Goal: Book appointment/travel/reservation

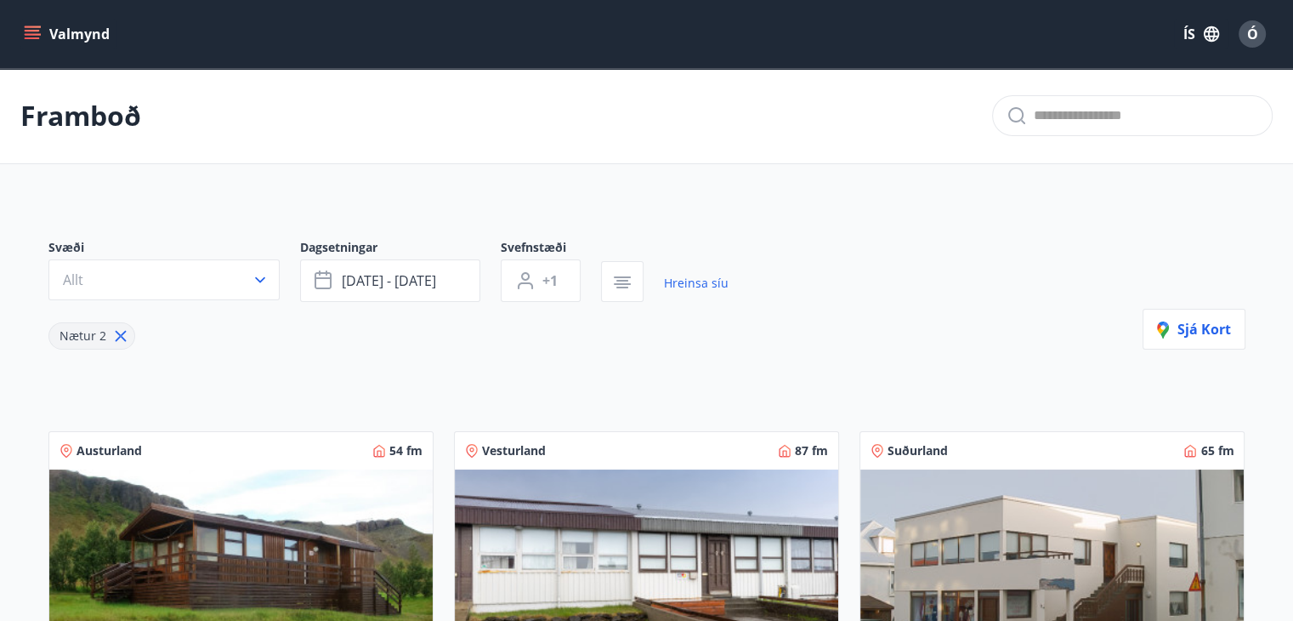
click at [37, 32] on icon "menu" at bounding box center [32, 34] width 17 height 17
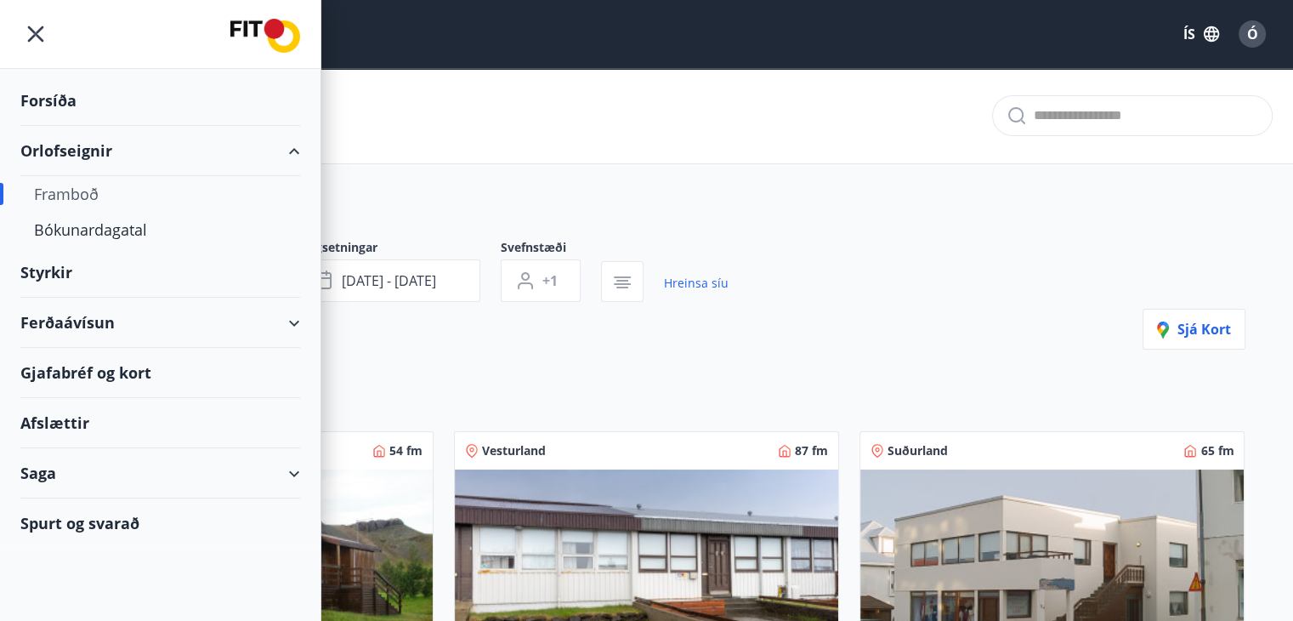
click at [82, 188] on div "Framboð" at bounding box center [160, 194] width 253 height 36
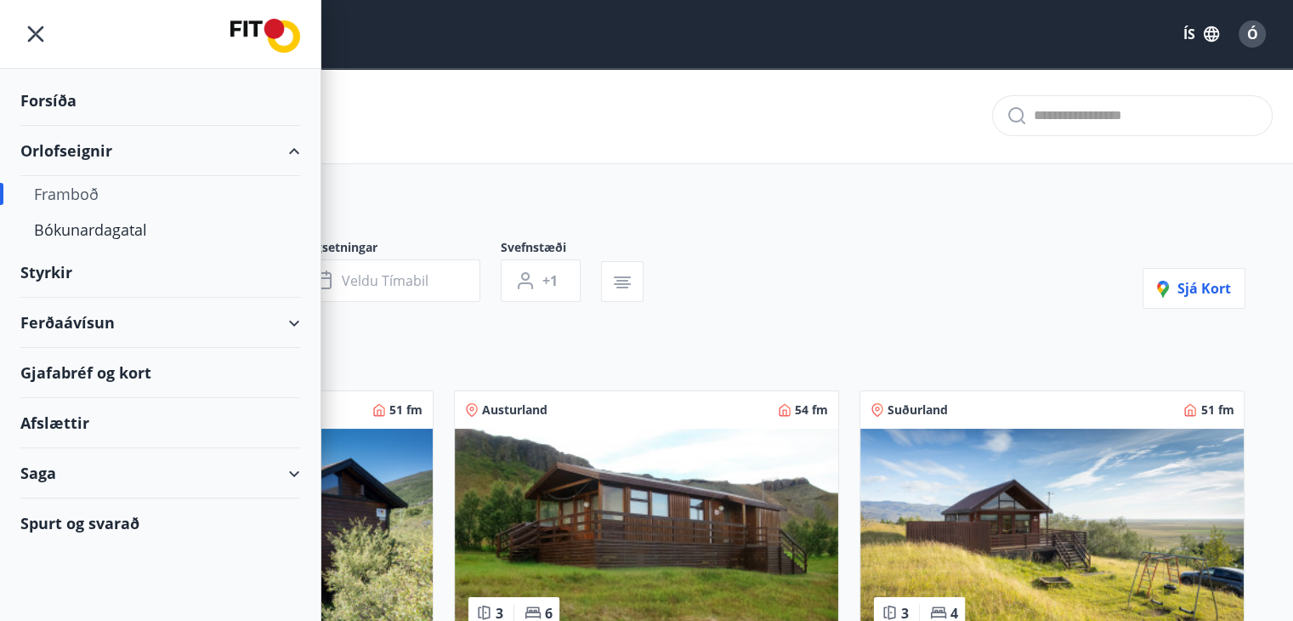
type input "*"
click at [75, 148] on div "Orlofseignir" at bounding box center [160, 151] width 280 height 50
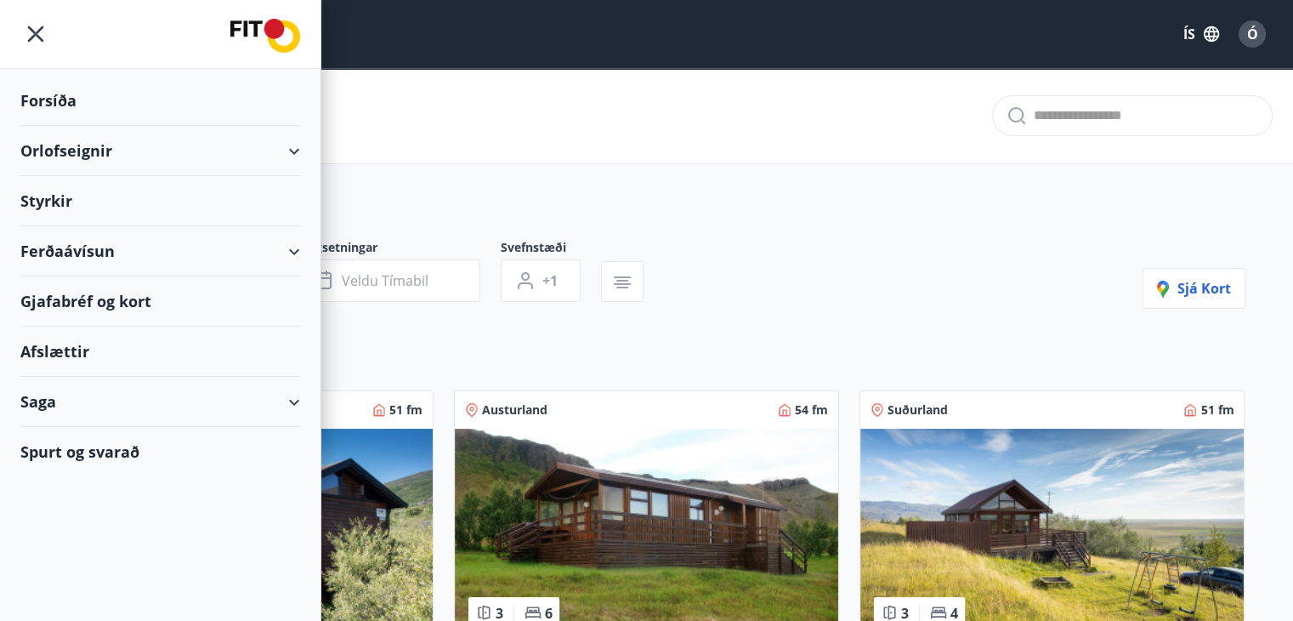
click at [60, 348] on div "Afslættir" at bounding box center [160, 352] width 280 height 50
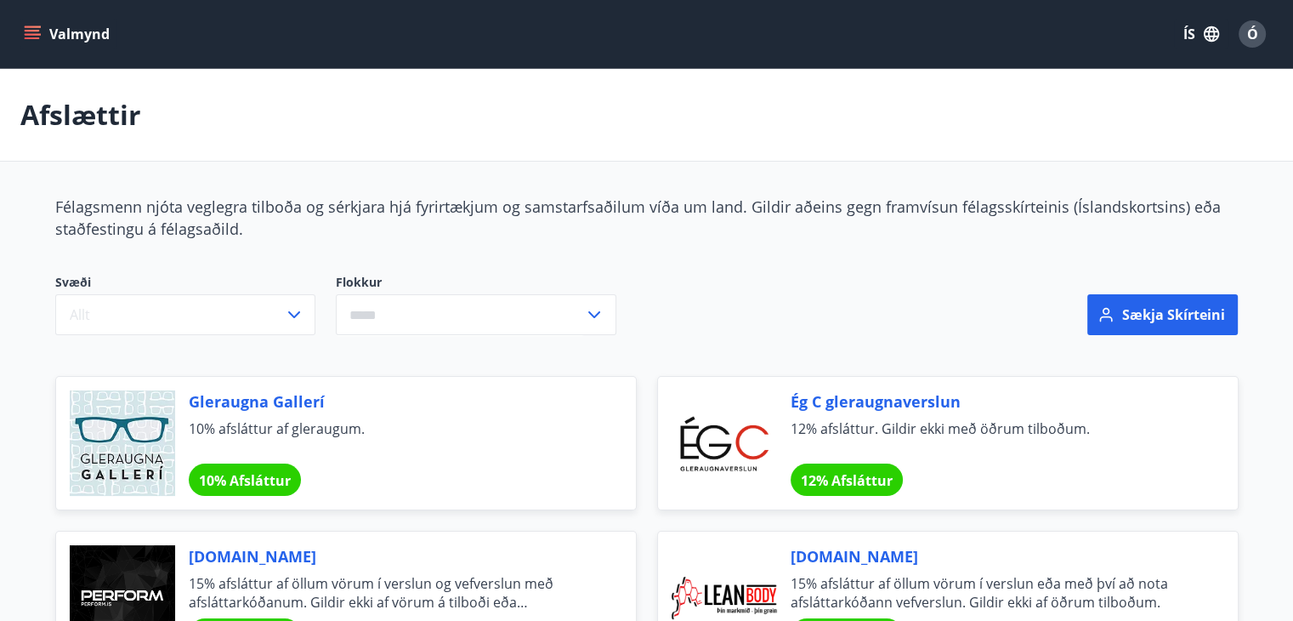
click at [27, 37] on icon "menu" at bounding box center [32, 38] width 15 height 2
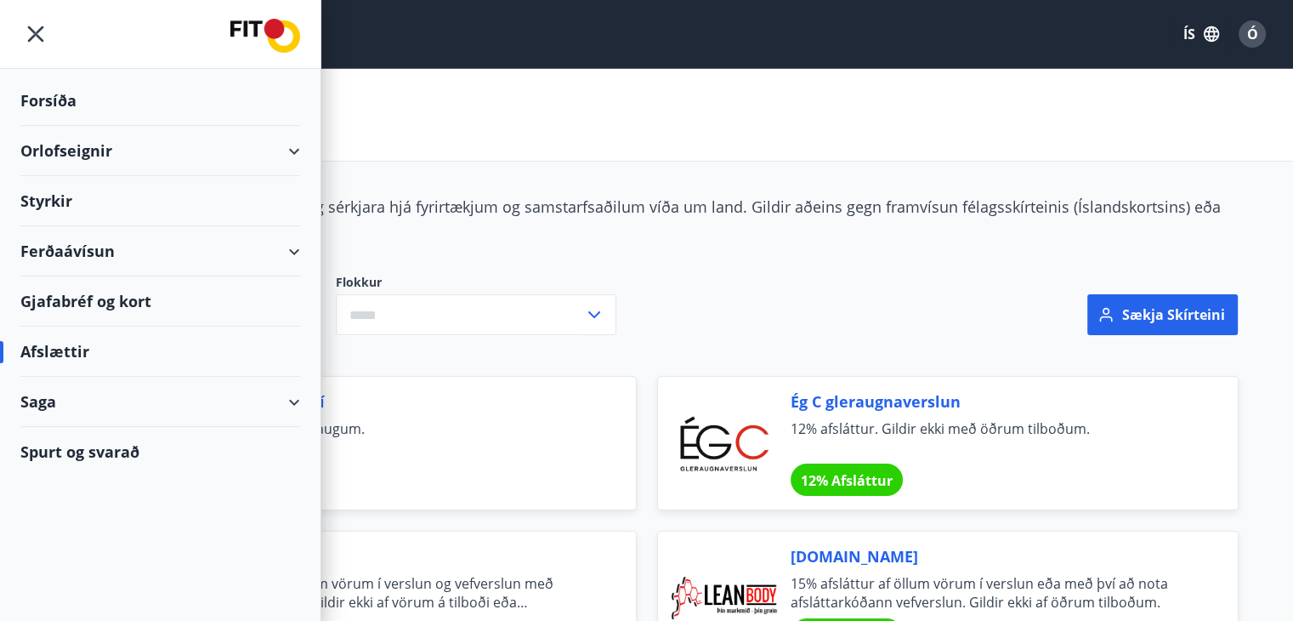
click at [79, 145] on div "Orlofseignir" at bounding box center [160, 151] width 280 height 50
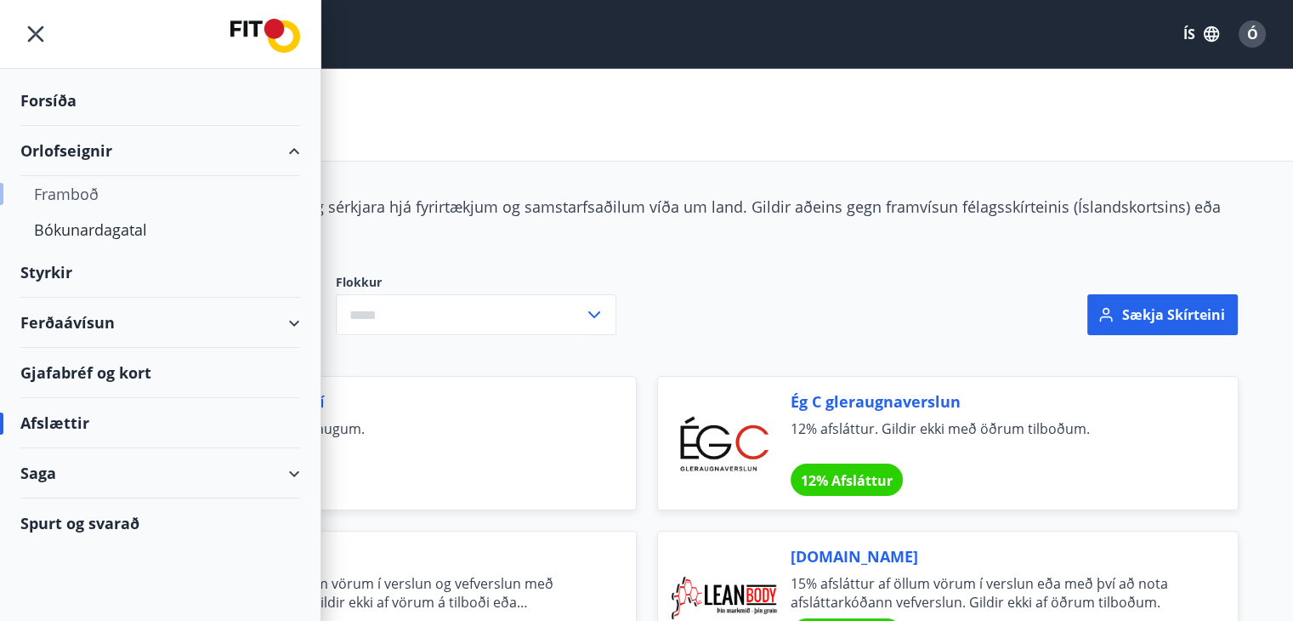
click at [58, 190] on div "Framboð" at bounding box center [160, 194] width 253 height 36
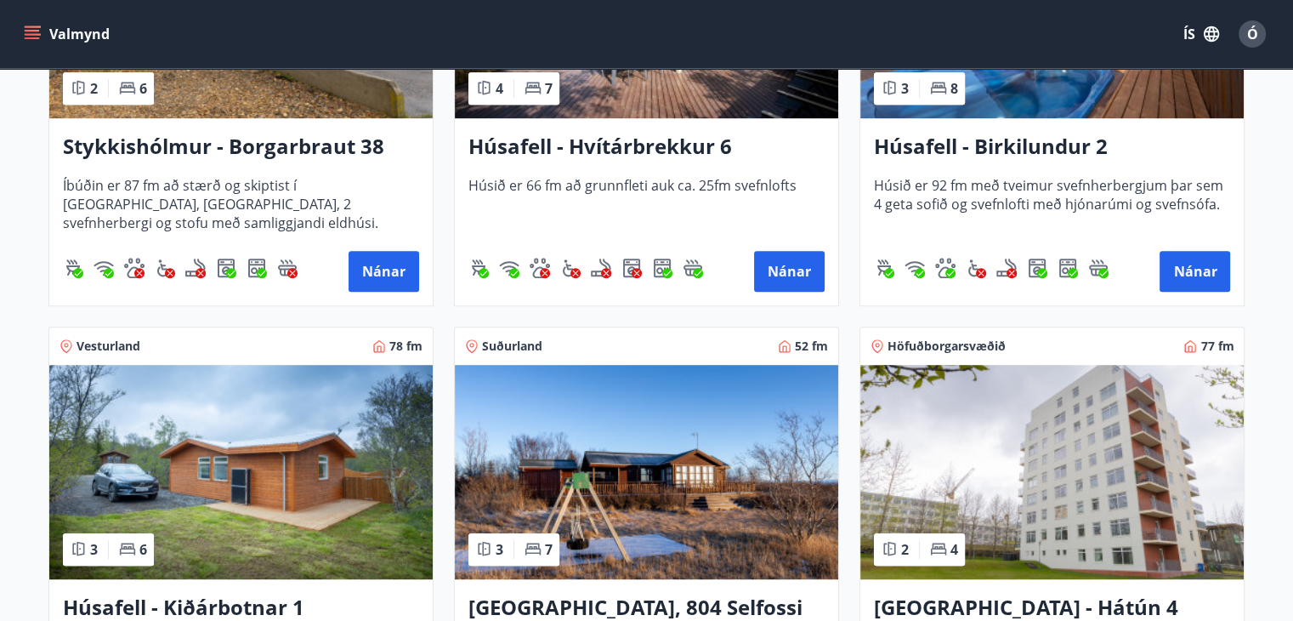
scroll to position [1191, 0]
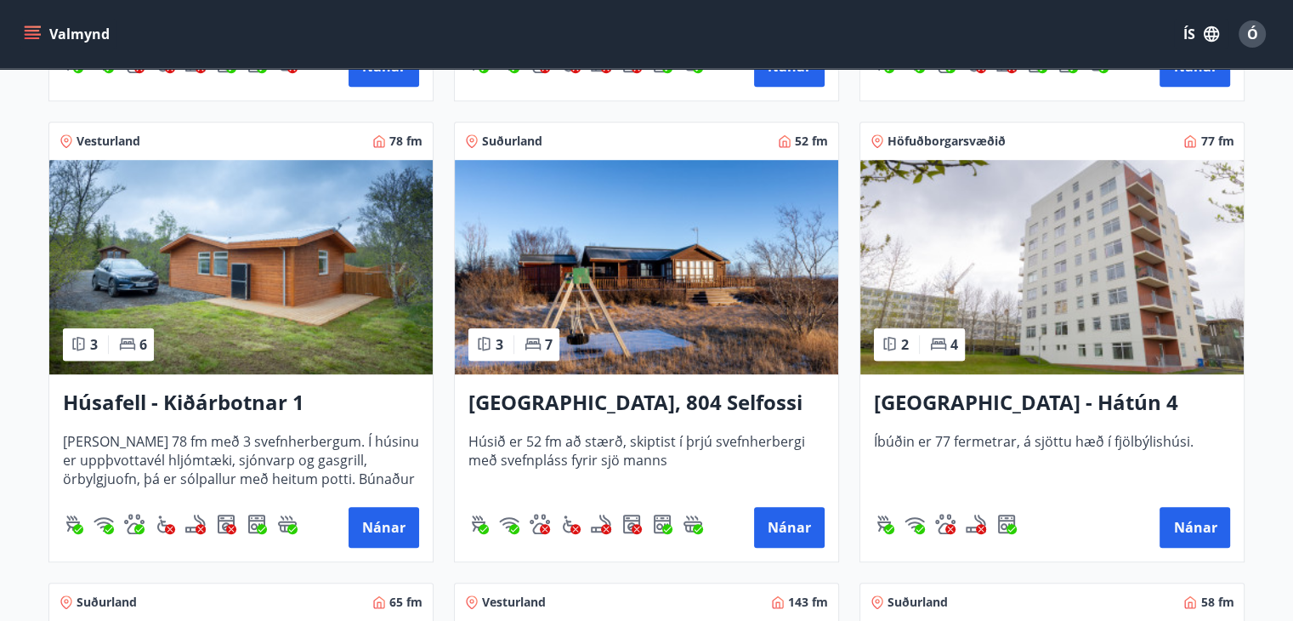
click at [1056, 270] on img at bounding box center [1053, 267] width 384 height 214
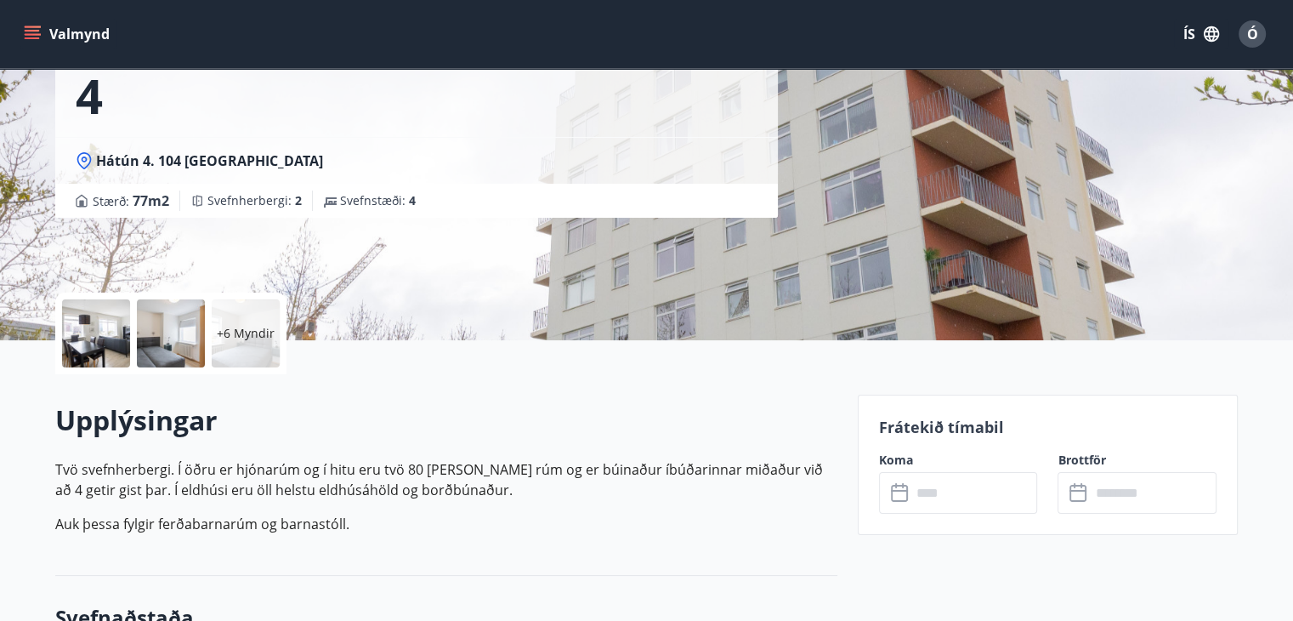
scroll to position [340, 0]
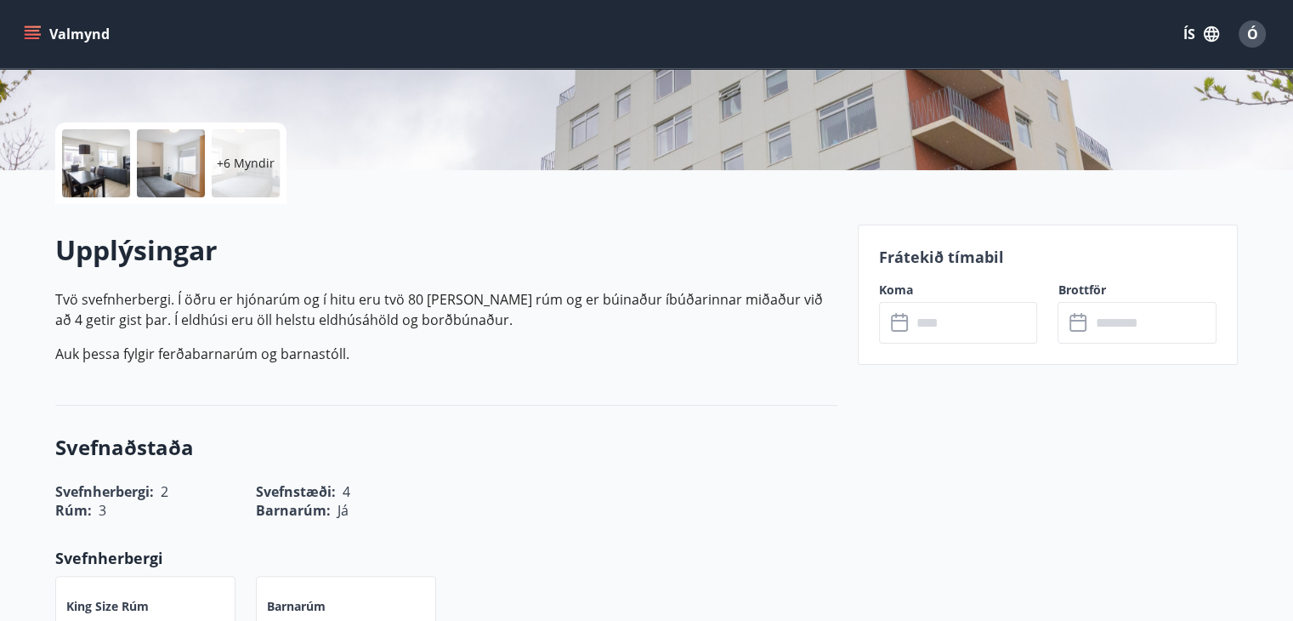
click at [902, 323] on icon at bounding box center [901, 323] width 20 height 20
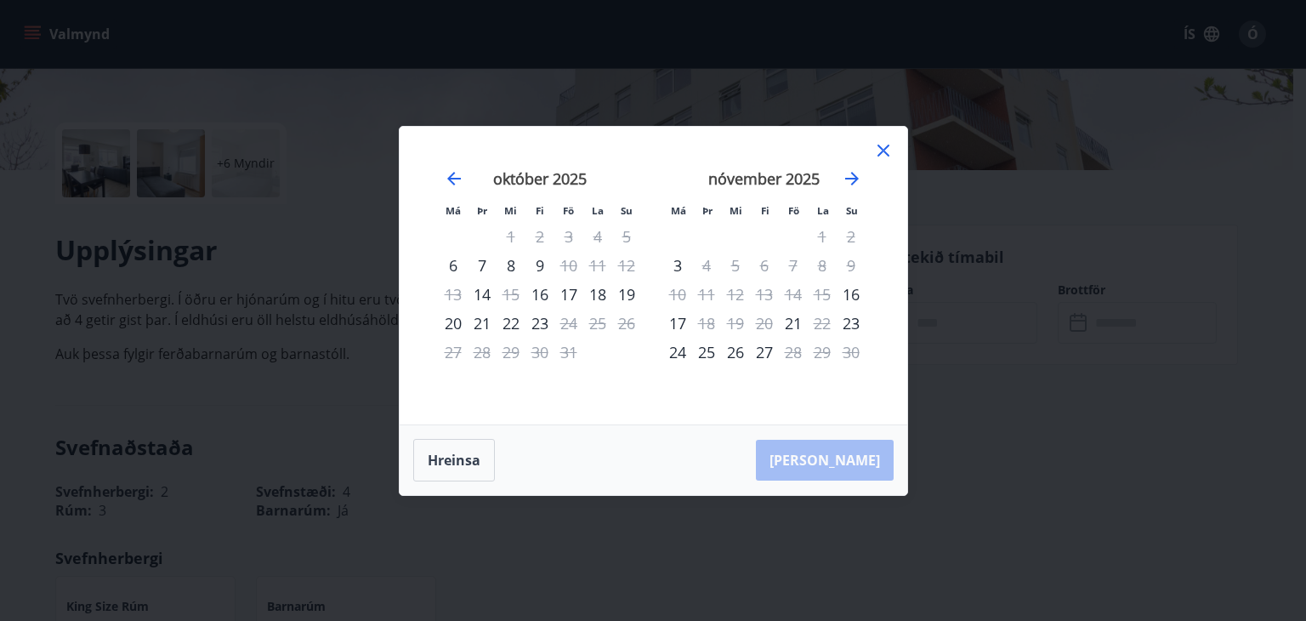
click at [884, 142] on icon at bounding box center [883, 150] width 20 height 20
